Goal: Task Accomplishment & Management: Manage account settings

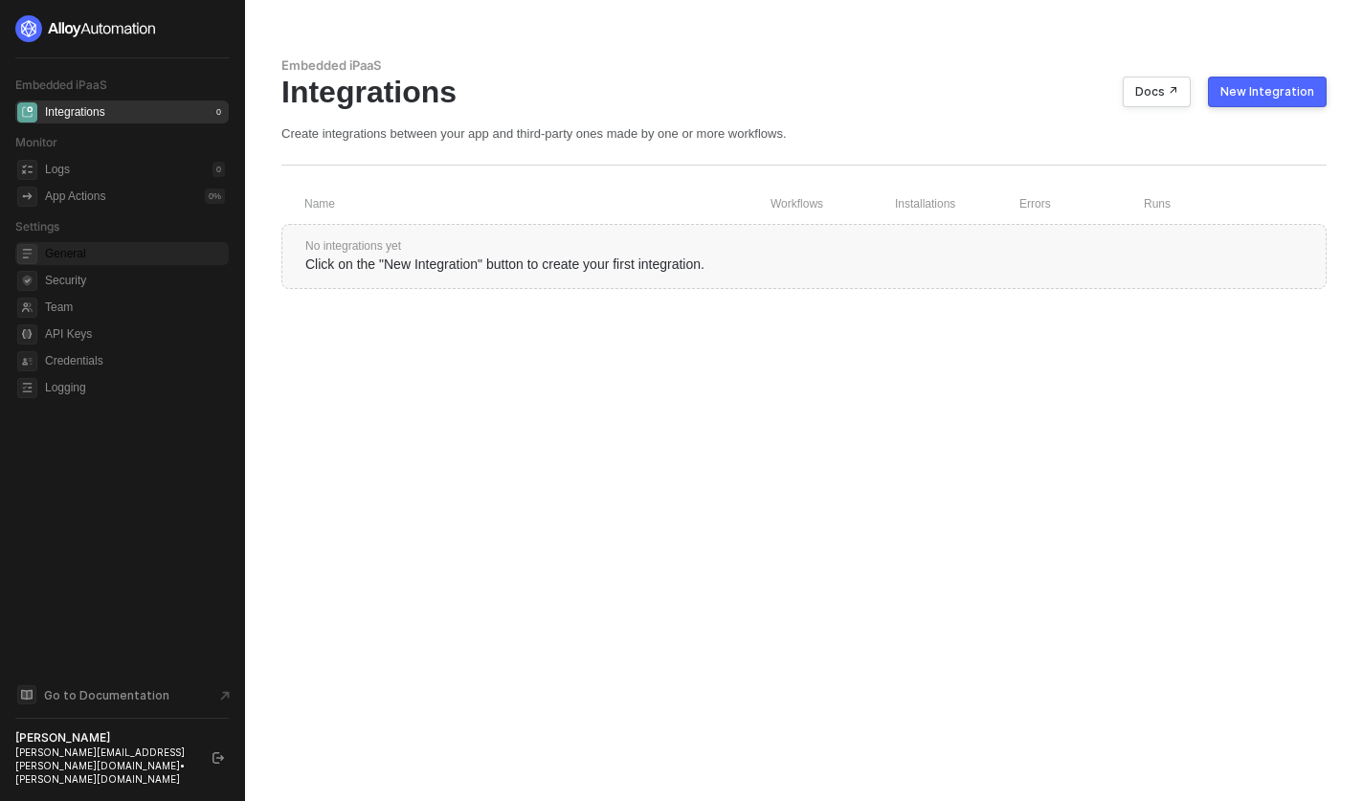
click at [136, 252] on span "General" at bounding box center [135, 253] width 180 height 23
click at [132, 236] on div "Settings" at bounding box center [118, 226] width 206 height 23
click at [101, 251] on span "General" at bounding box center [135, 253] width 180 height 23
click at [102, 247] on span "General" at bounding box center [135, 253] width 180 height 23
